Goal: Task Accomplishment & Management: Use online tool/utility

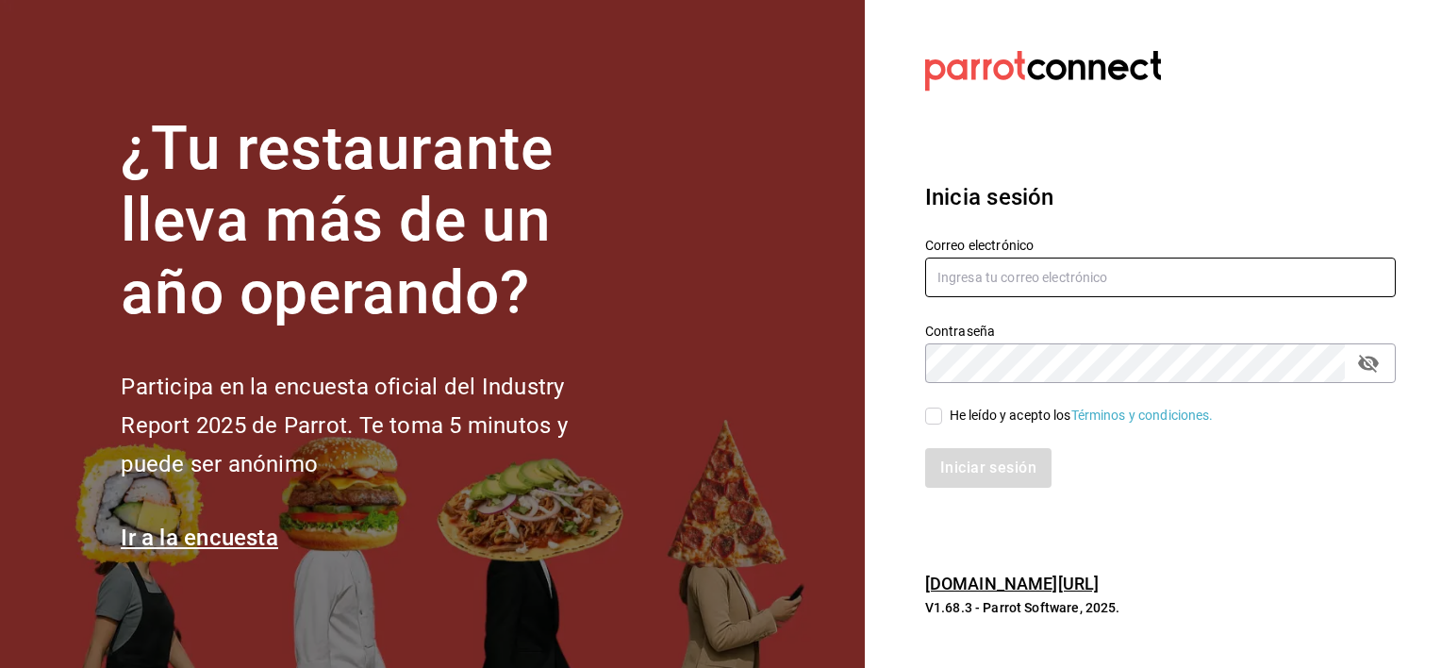
type input "[PERSON_NAME][EMAIL_ADDRESS][PERSON_NAME][DOMAIN_NAME]"
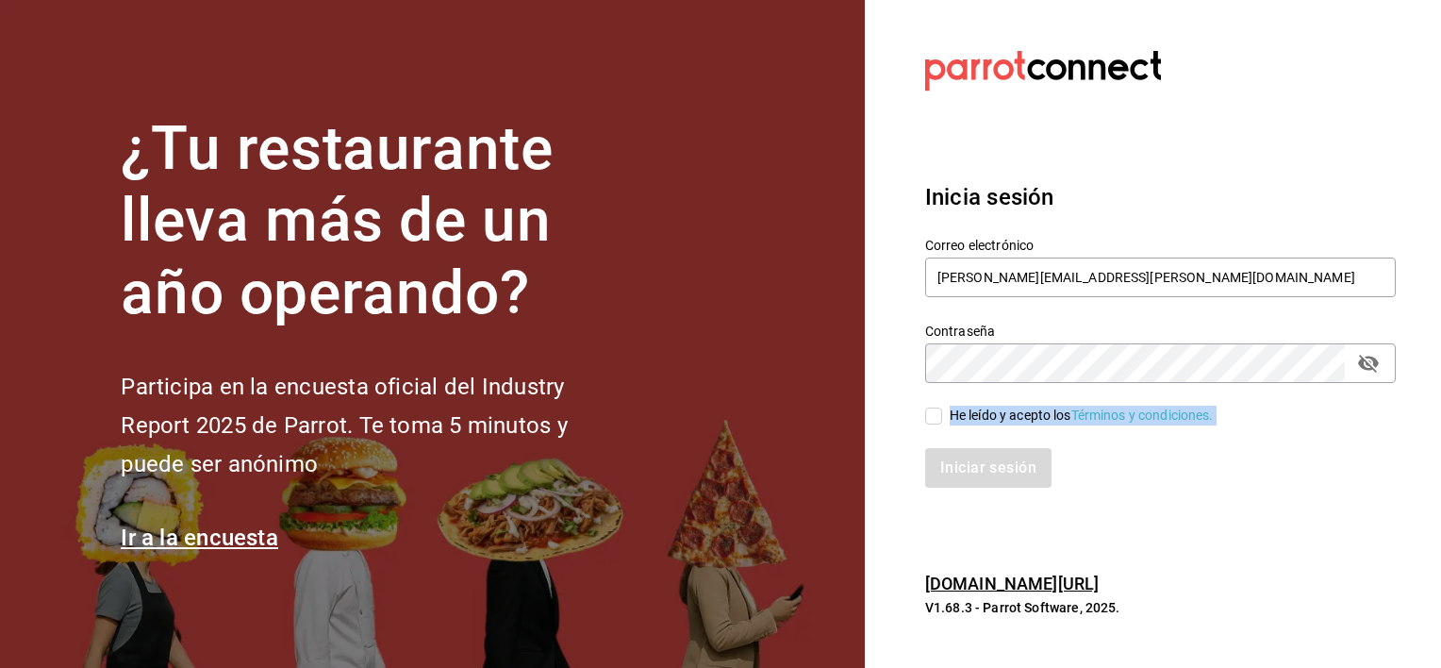
drag, startPoint x: 932, startPoint y: 425, endPoint x: 936, endPoint y: 413, distance: 12.8
click at [936, 413] on div "Correo electrónico [PERSON_NAME][EMAIL_ADDRESS][PERSON_NAME][DOMAIN_NAME] Contr…" at bounding box center [1149, 351] width 493 height 275
click at [936, 413] on input "He leído y acepto los Términos y condiciones." at bounding box center [933, 416] width 17 height 17
checkbox input "true"
click at [941, 458] on button "Iniciar sesión" at bounding box center [989, 468] width 128 height 40
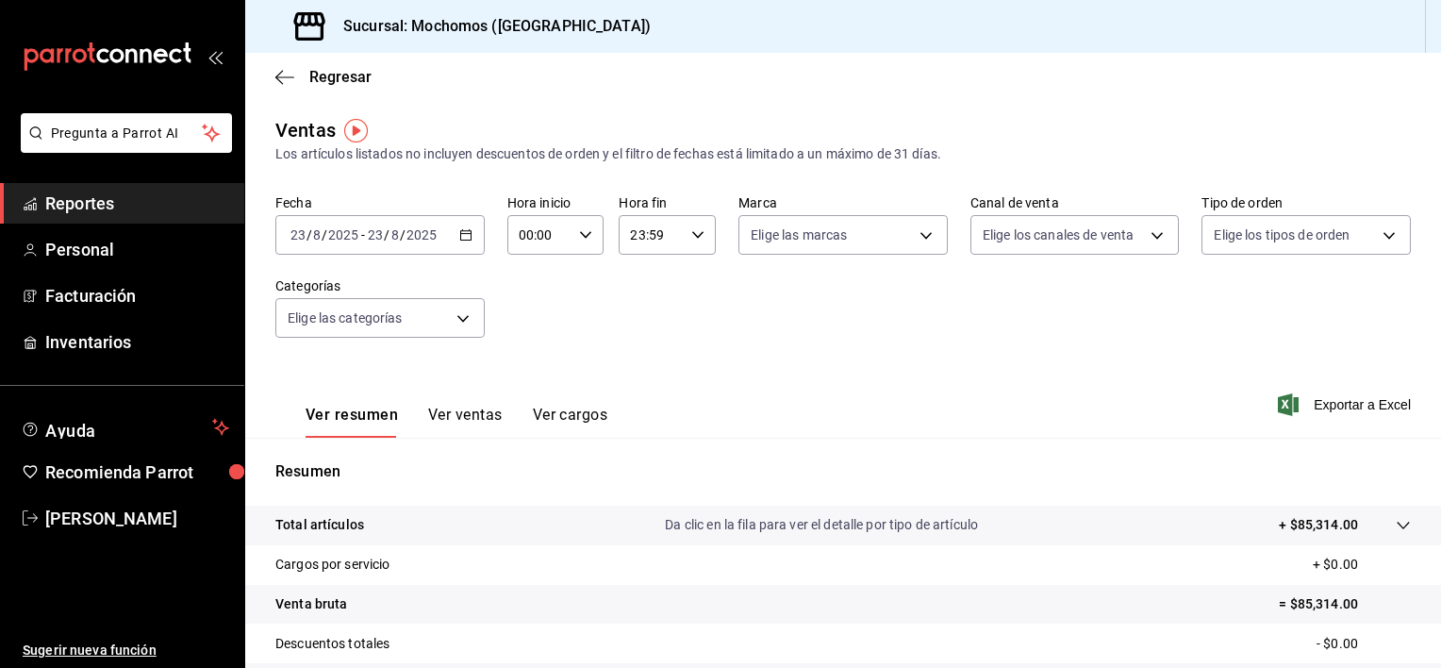
click at [422, 241] on input "2025" at bounding box center [422, 234] width 32 height 15
click at [305, 232] on input "23" at bounding box center [298, 234] width 17 height 15
click at [463, 234] on \(Stroke\) "button" at bounding box center [465, 233] width 10 height 1
click at [306, 233] on input "23" at bounding box center [298, 234] width 17 height 15
click at [449, 233] on div "2025-08-23 23 / 8 / 2025 - 2025-08-23 23 / 8 / 2025" at bounding box center [379, 235] width 209 height 40
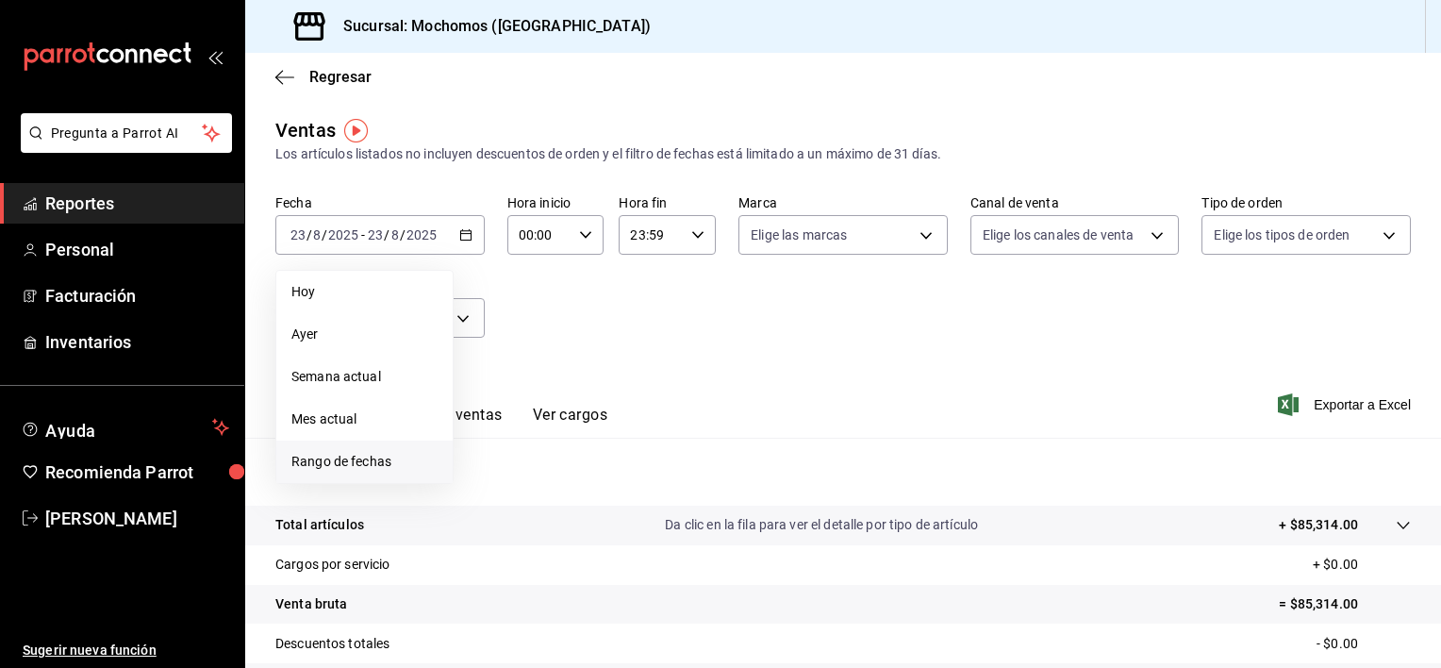
click at [306, 478] on li "Rango de fechas" at bounding box center [364, 462] width 176 height 42
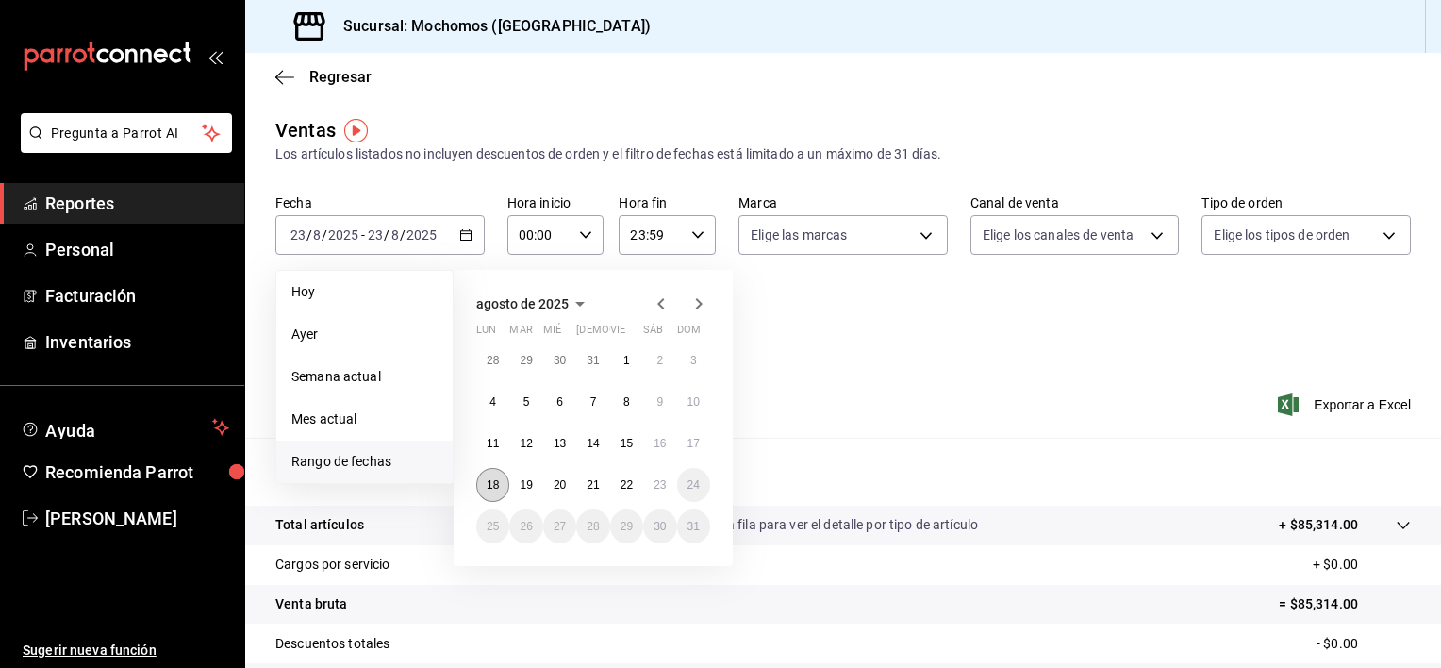
click at [485, 493] on button "18" at bounding box center [492, 485] width 33 height 34
click at [662, 483] on abbr "23" at bounding box center [660, 484] width 12 height 13
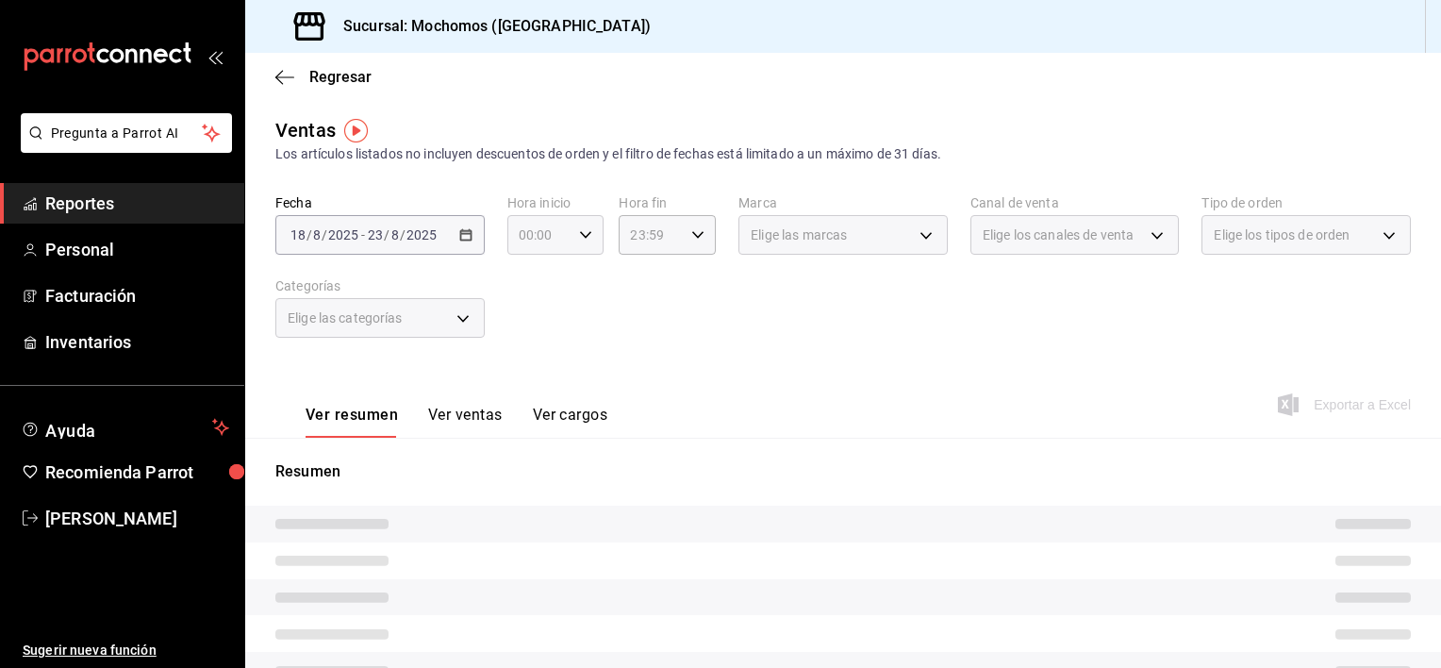
click at [548, 233] on input "00:00" at bounding box center [540, 235] width 65 height 38
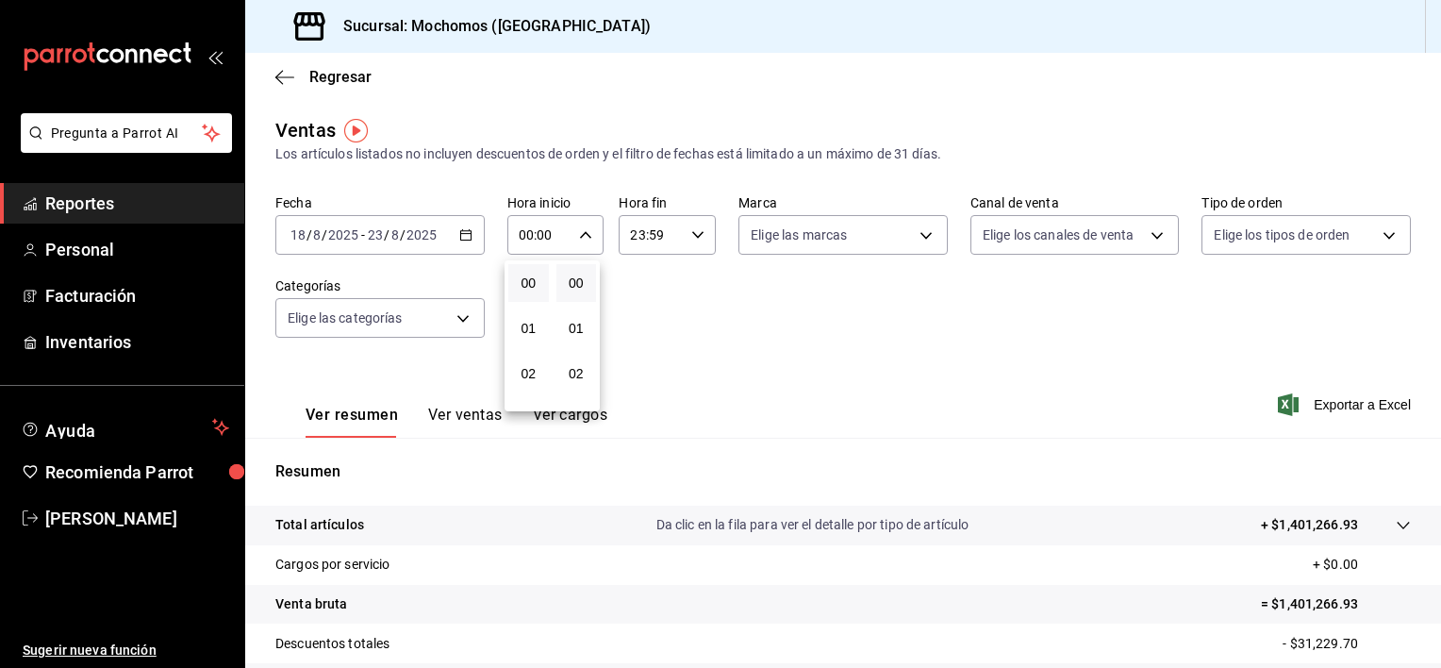
click at [583, 230] on div at bounding box center [720, 334] width 1441 height 668
click at [581, 226] on div "00:00 Hora inicio" at bounding box center [556, 235] width 97 height 40
click at [527, 294] on button "00" at bounding box center [528, 283] width 41 height 38
click at [508, 38] on button "00" at bounding box center [528, 57] width 41 height 38
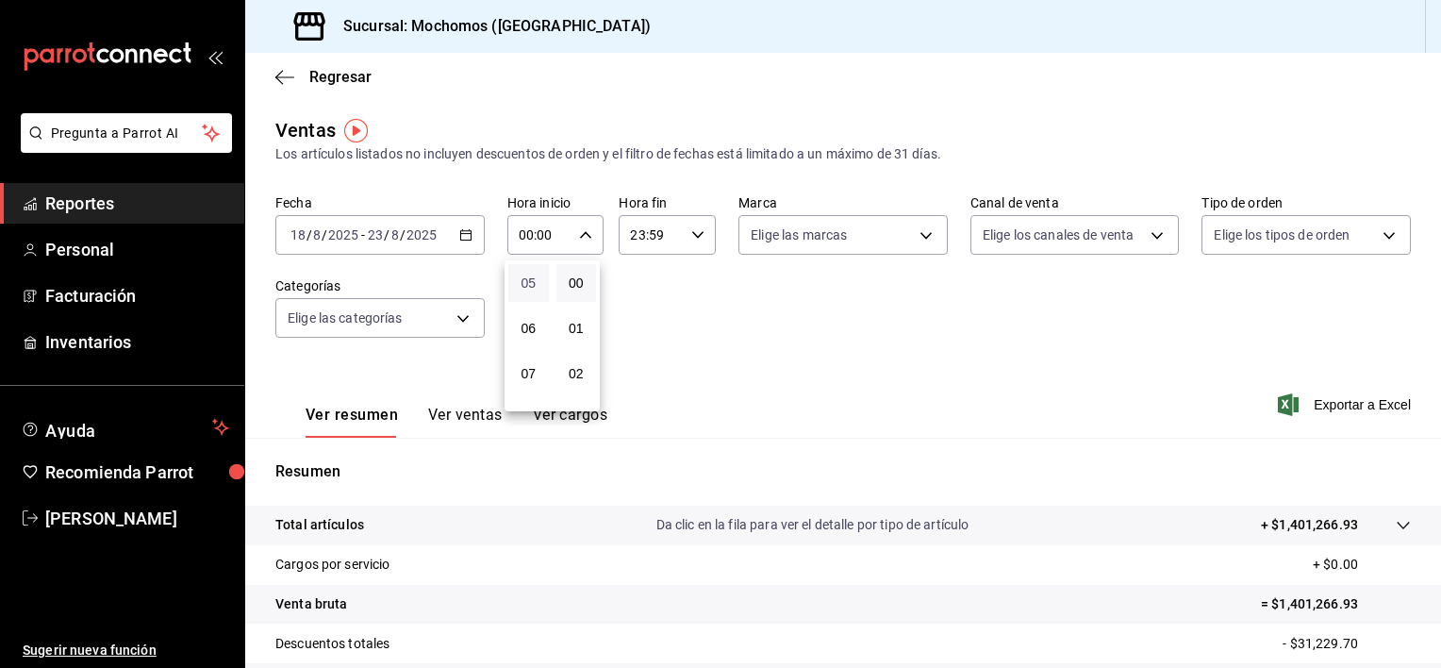
click at [529, 291] on span "05" at bounding box center [529, 282] width 18 height 15
type input "05:00"
click at [691, 236] on div at bounding box center [720, 334] width 1441 height 668
click at [692, 236] on \(Stroke\) "button" at bounding box center [697, 234] width 11 height 7
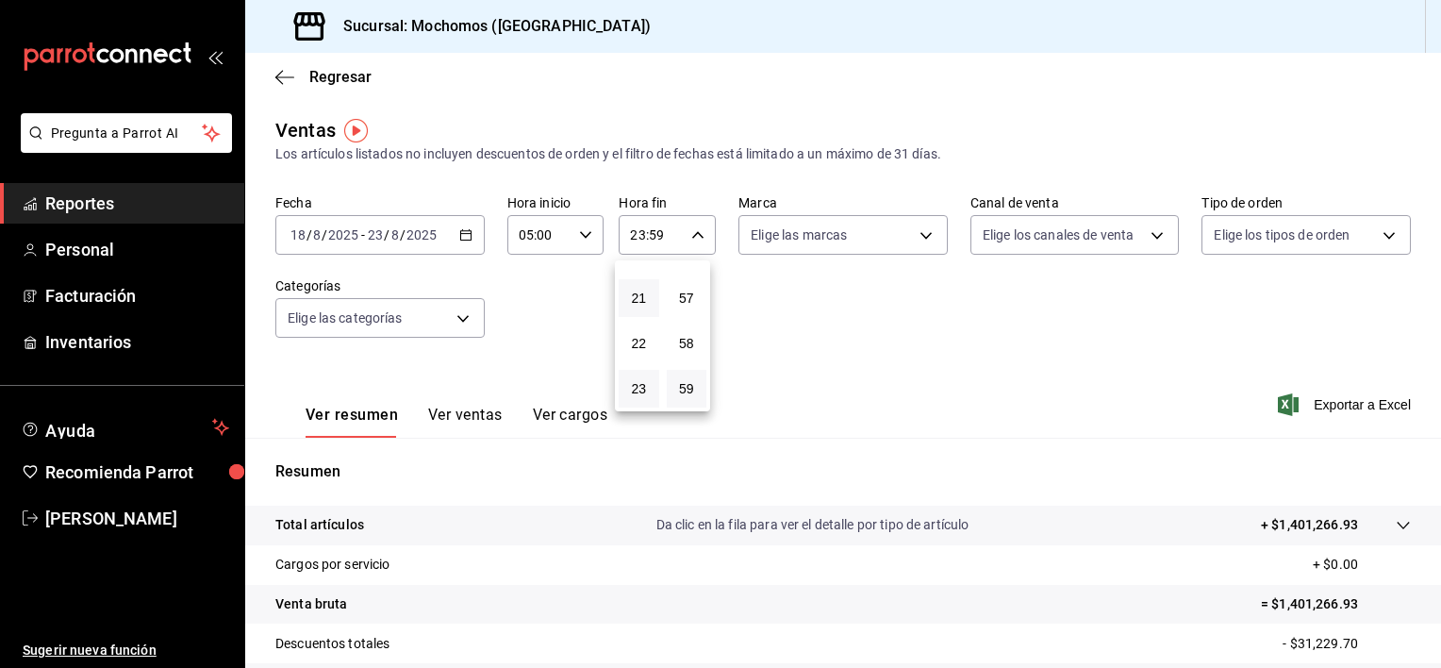
click at [637, 308] on button "21" at bounding box center [639, 298] width 41 height 38
type input "21:59"
click at [637, 308] on span "05" at bounding box center [639, 310] width 18 height 15
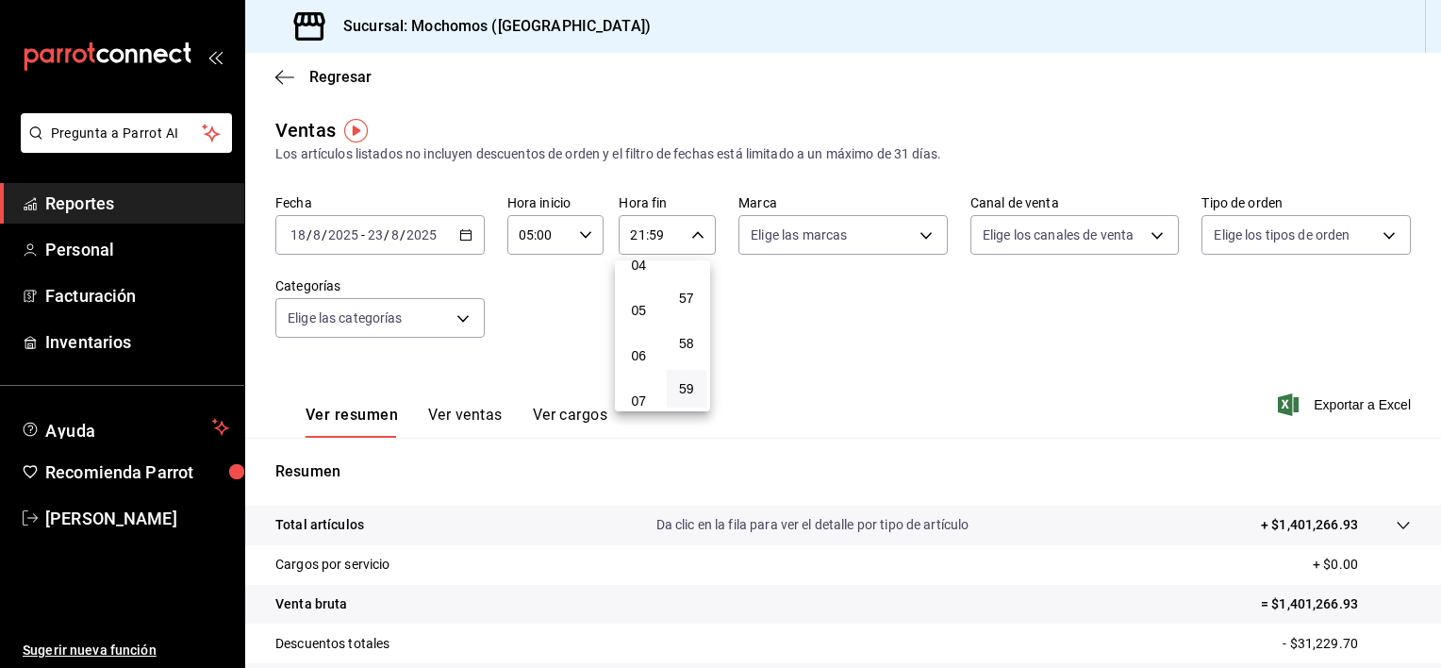
type input "05:59"
click at [811, 307] on div at bounding box center [720, 334] width 1441 height 668
click at [1288, 402] on span "Exportar a Excel" at bounding box center [1346, 404] width 129 height 23
